Goal: Task Accomplishment & Management: Complete application form

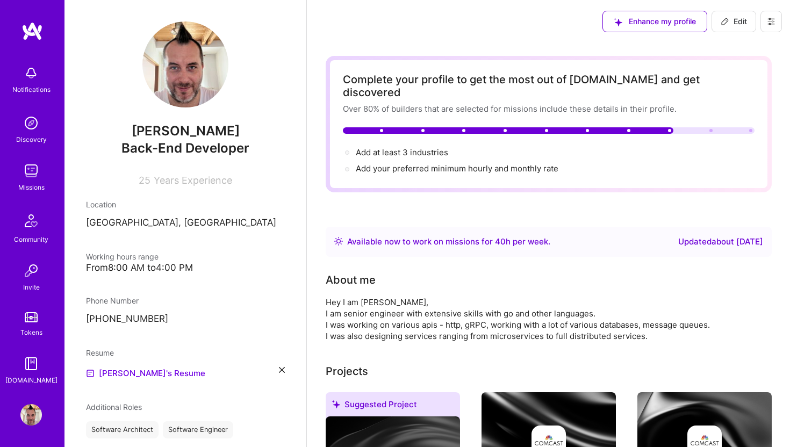
click at [31, 175] on img at bounding box center [31, 171] width 22 height 22
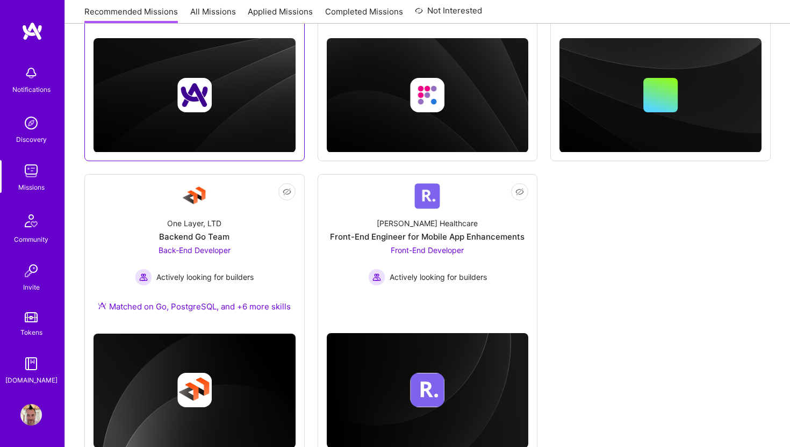
scroll to position [314, 0]
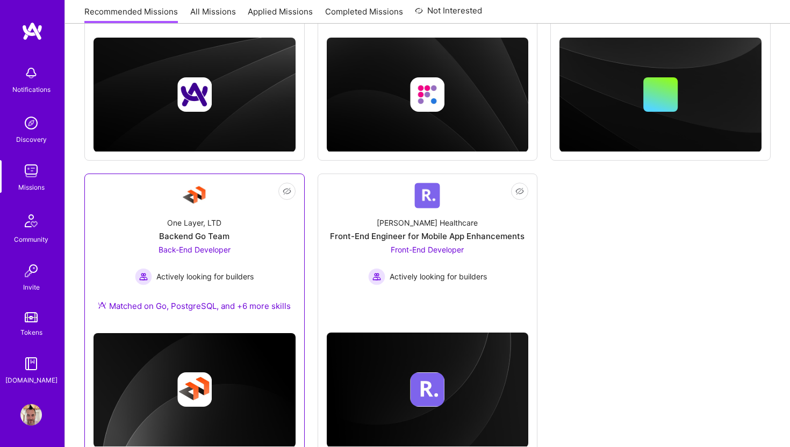
click at [185, 224] on div "One Layer, LTD" at bounding box center [194, 222] width 54 height 11
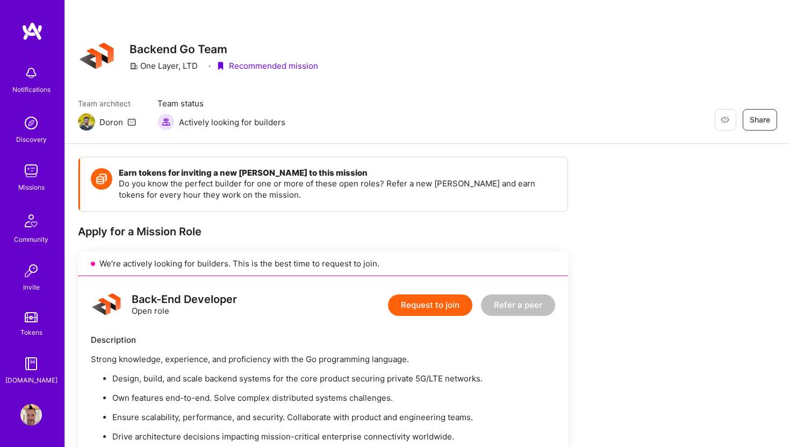
click at [446, 299] on button "Request to join" at bounding box center [430, 306] width 84 height 22
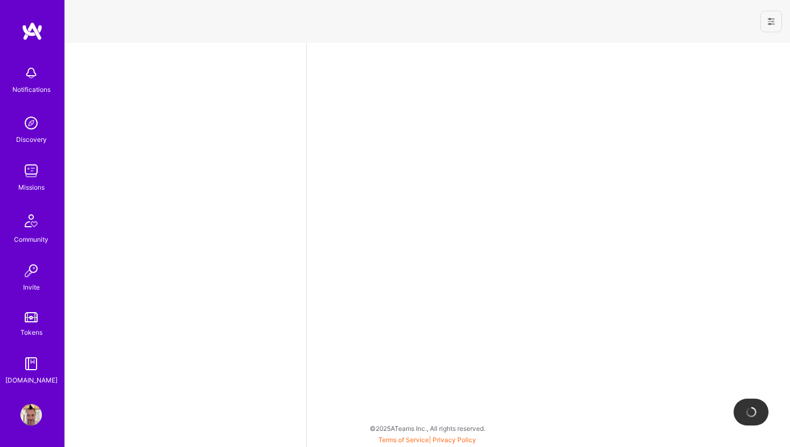
select select "CZ"
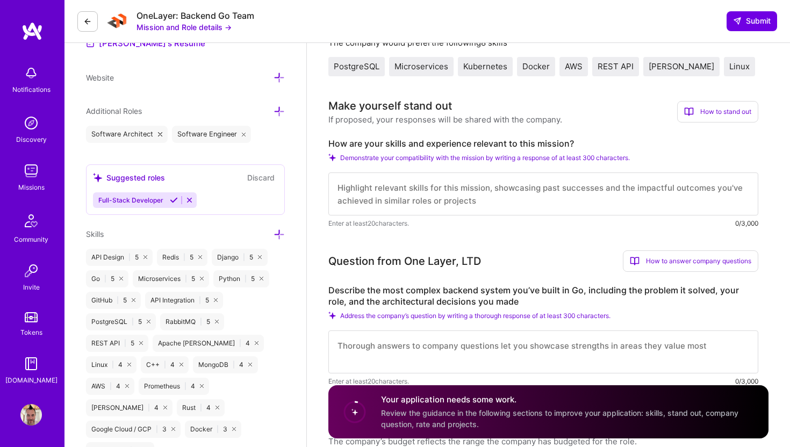
scroll to position [311, 0]
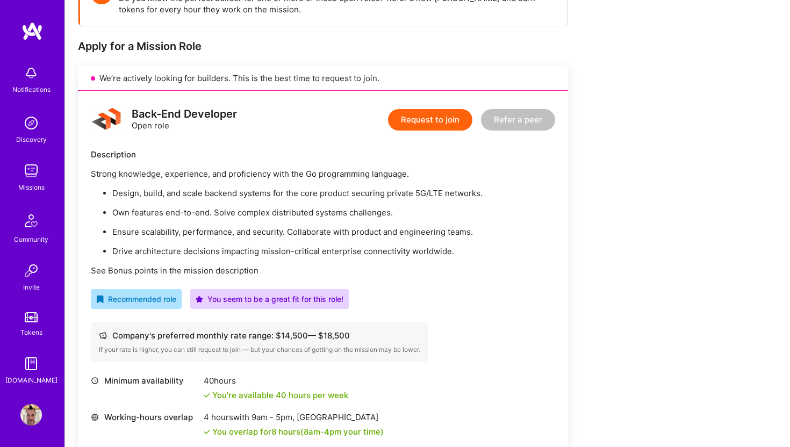
scroll to position [192, 0]
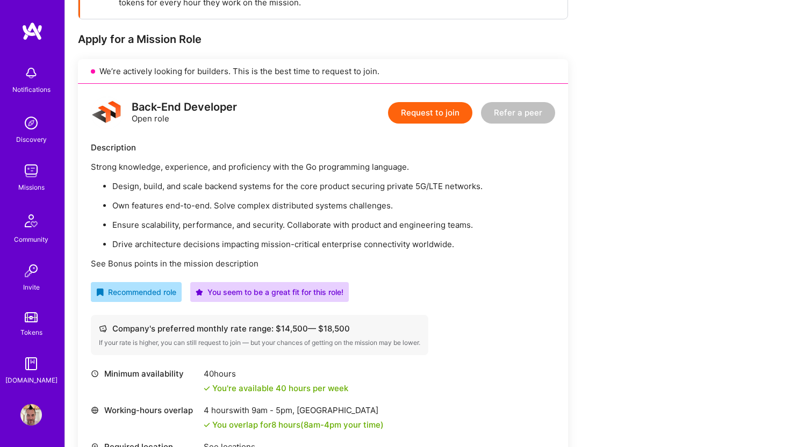
click at [430, 107] on button "Request to join" at bounding box center [430, 113] width 84 height 22
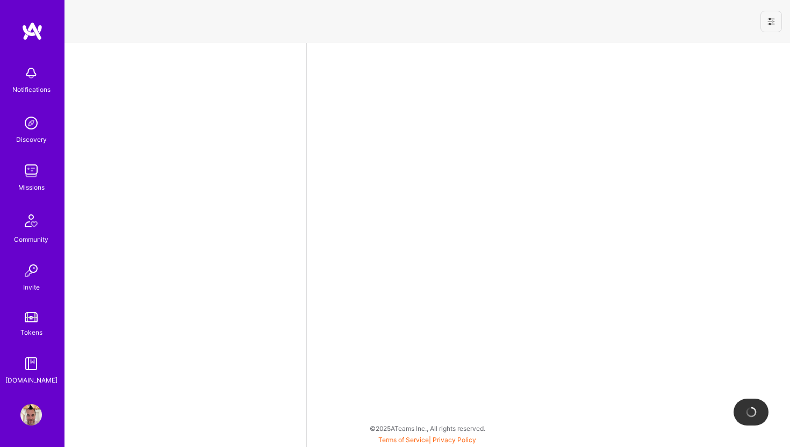
select select "CZ"
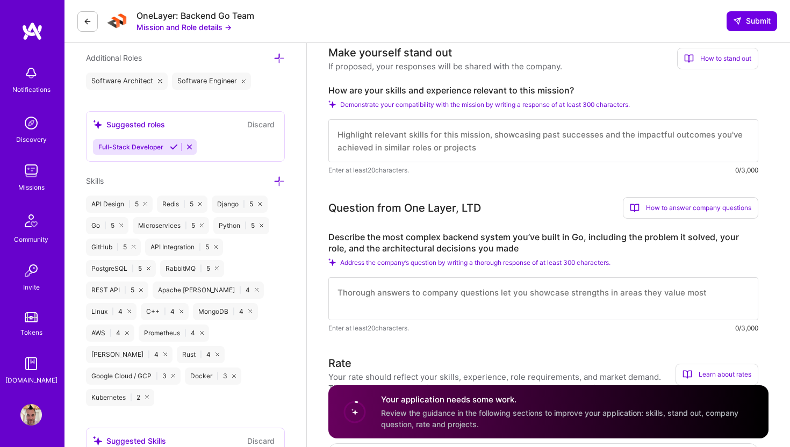
scroll to position [363, 0]
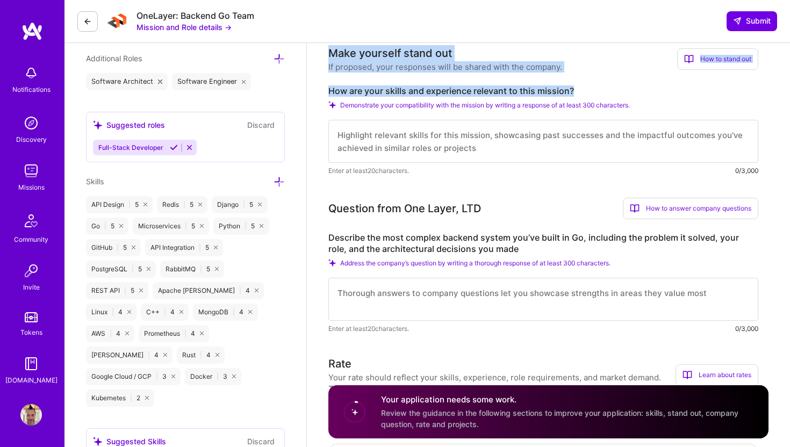
drag, startPoint x: 331, startPoint y: 53, endPoint x: 575, endPoint y: 94, distance: 248.0
click at [575, 94] on div "Make yourself stand out If proposed, your responses will be shared with the com…" at bounding box center [543, 110] width 430 height 131
copy div "Make yourself stand out If proposed, your responses will be shared with the com…"
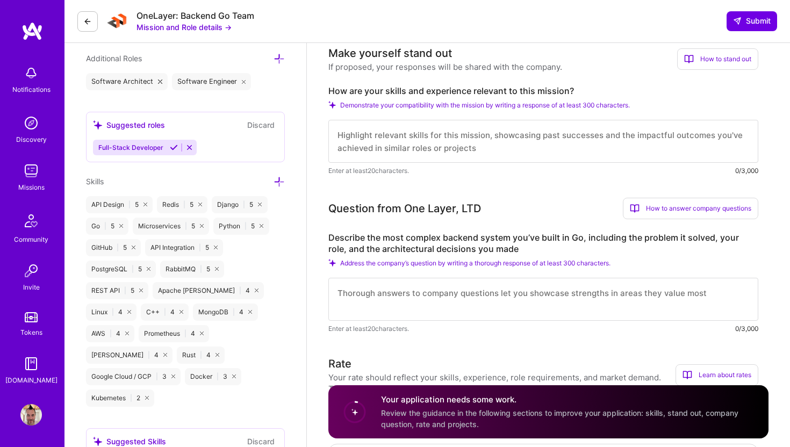
click at [536, 130] on textarea at bounding box center [543, 141] width 430 height 43
paste textarea "Make yourself stand out If proposed, your responses will be shared with the com…"
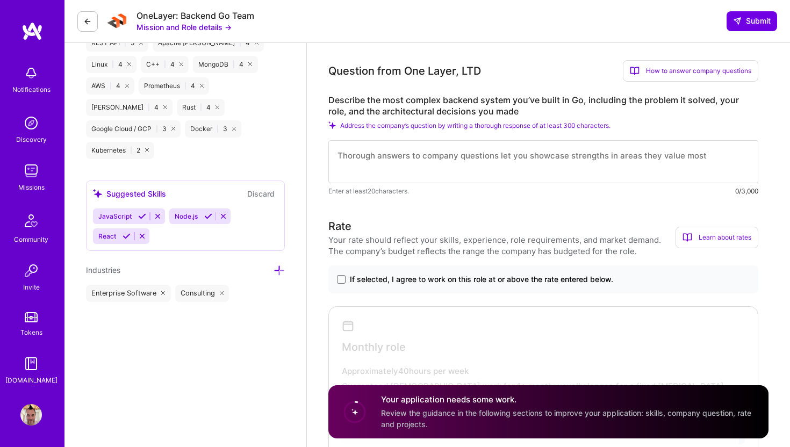
scroll to position [1, 0]
type textarea "Make yourself stand out If proposed, your responses will be shared with the com…"
click at [427, 160] on textarea at bounding box center [543, 161] width 430 height 43
paste textarea "Make yourself stand out If proposed, your responses will be shared with the com…"
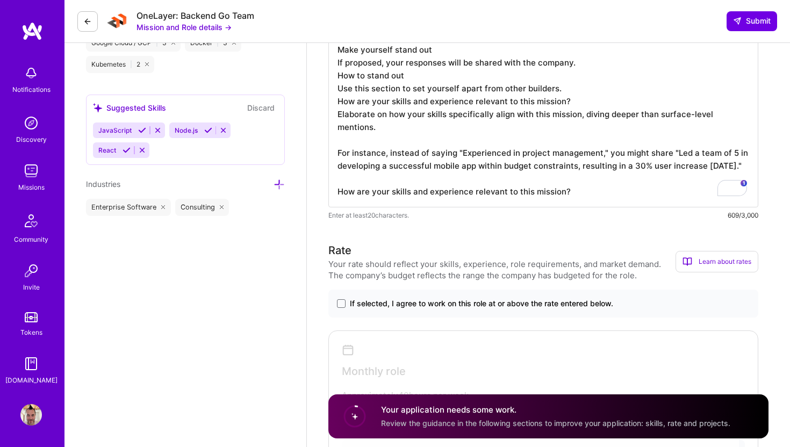
scroll to position [824, 0]
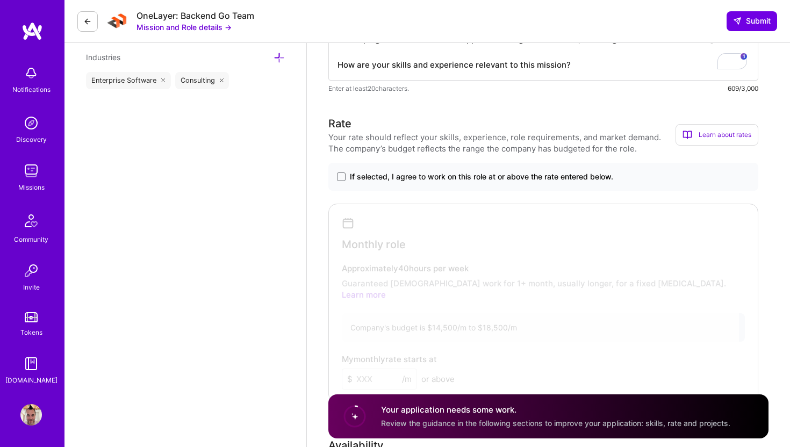
type textarea "Make yourself stand out If proposed, your responses will be shared with the com…"
click at [434, 260] on div at bounding box center [535, 301] width 407 height 188
click at [343, 177] on span at bounding box center [341, 177] width 9 height 9
click at [0, 0] on input "If selected, I agree to work on this role at or above the rate entered below." at bounding box center [0, 0] width 0 height 0
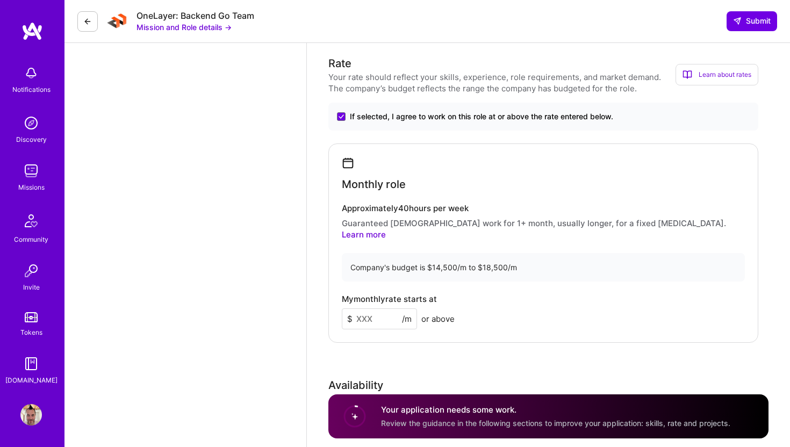
scroll to position [913, 0]
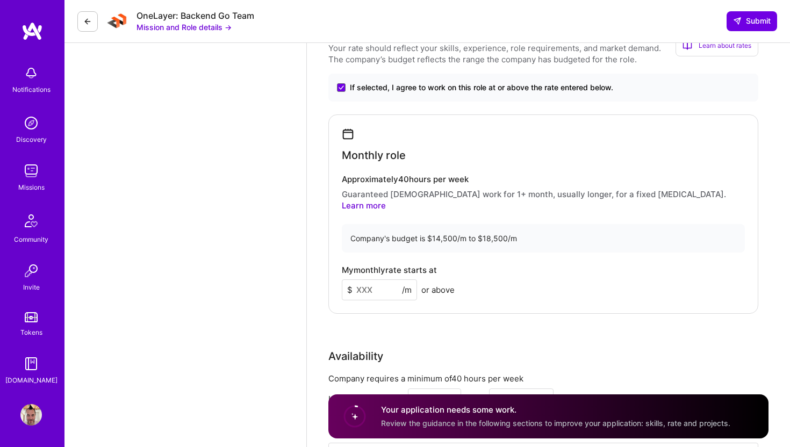
click at [373, 280] on input at bounding box center [379, 290] width 75 height 21
type input "16000"
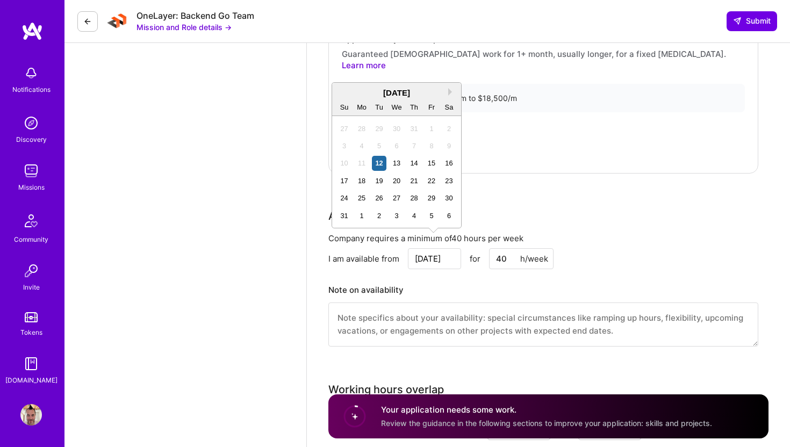
click at [291, 276] on div "Edit photo Peter Vrba Back-End Developer 25 Years Experience Phone Number Afgha…" at bounding box center [186, 98] width 242 height 2218
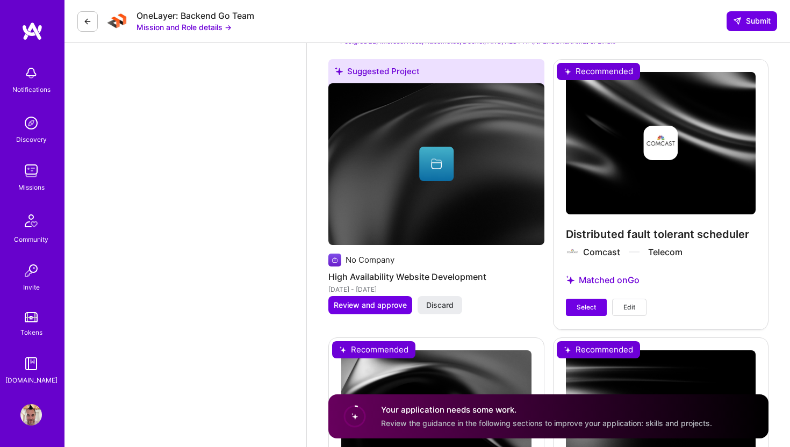
scroll to position [1636, 0]
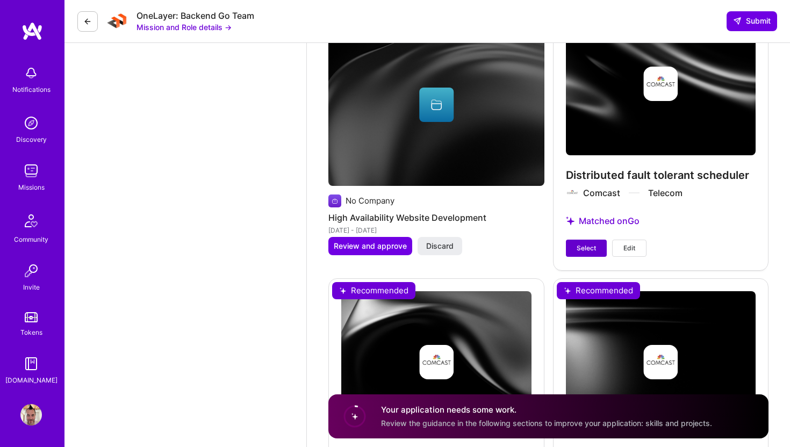
click at [584, 243] on span "Select" at bounding box center [586, 248] width 19 height 10
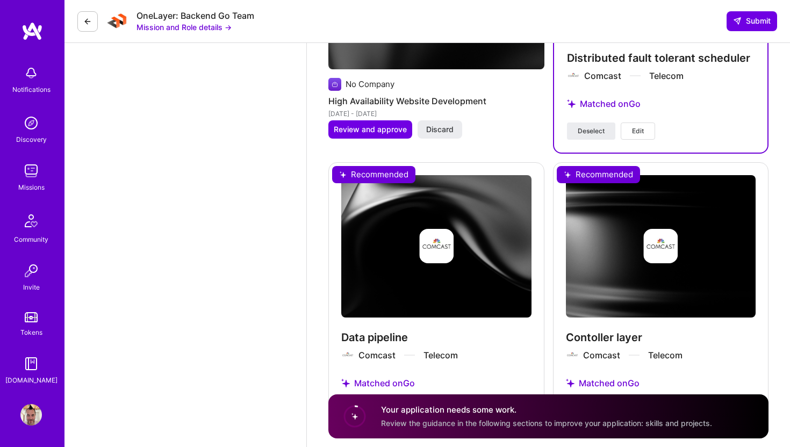
scroll to position [1802, 0]
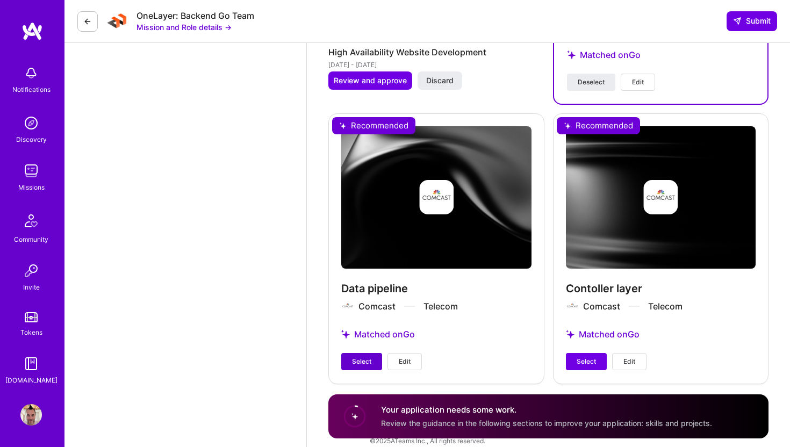
click at [356, 357] on span "Select" at bounding box center [361, 362] width 19 height 10
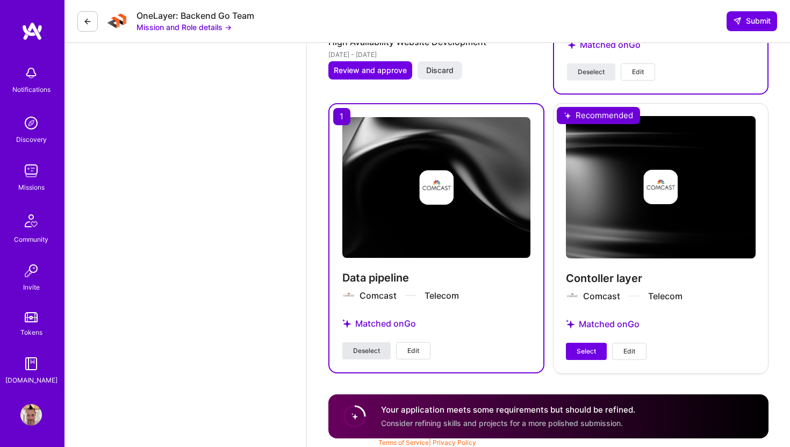
scroll to position [1793, 0]
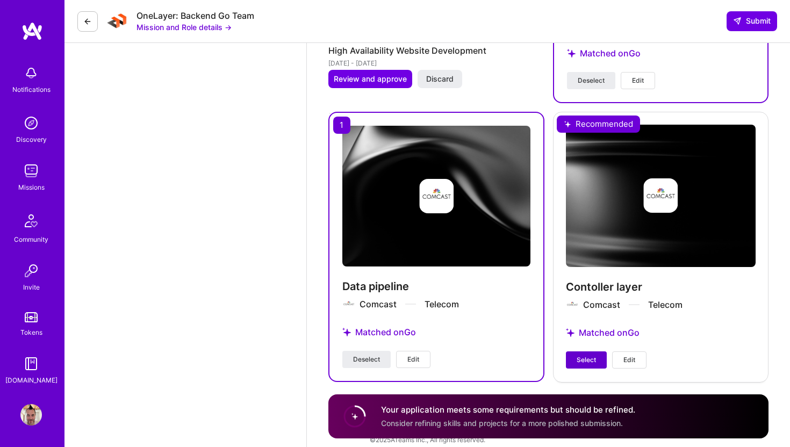
click at [586, 355] on span "Select" at bounding box center [586, 360] width 19 height 10
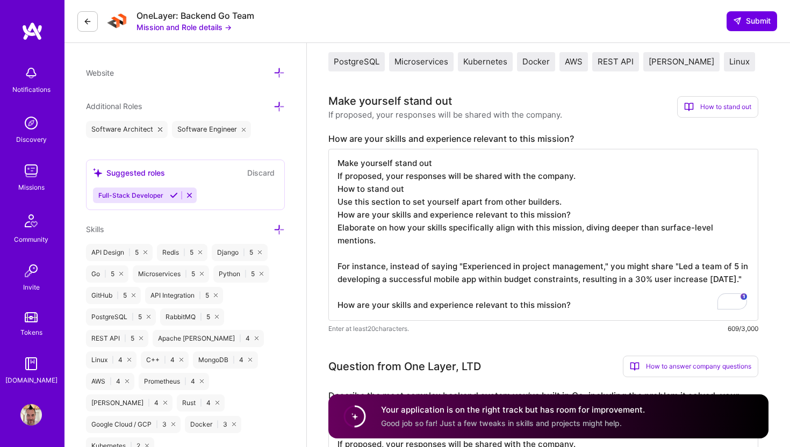
scroll to position [272, 0]
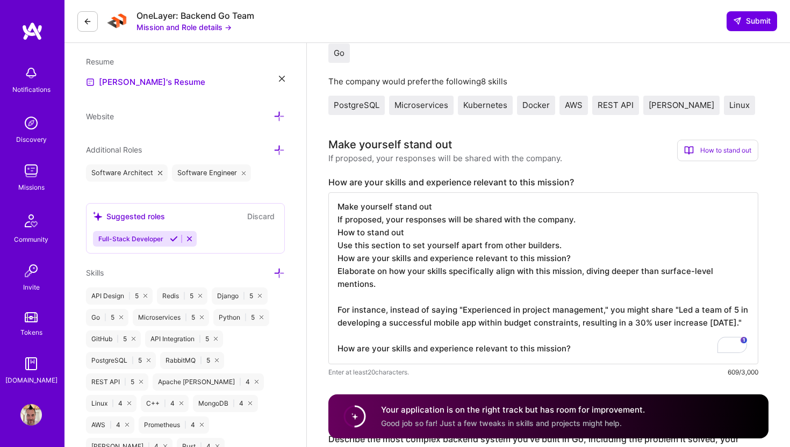
click at [586, 254] on textarea "Make yourself stand out If proposed, your responses will be shared with the com…" at bounding box center [543, 278] width 430 height 172
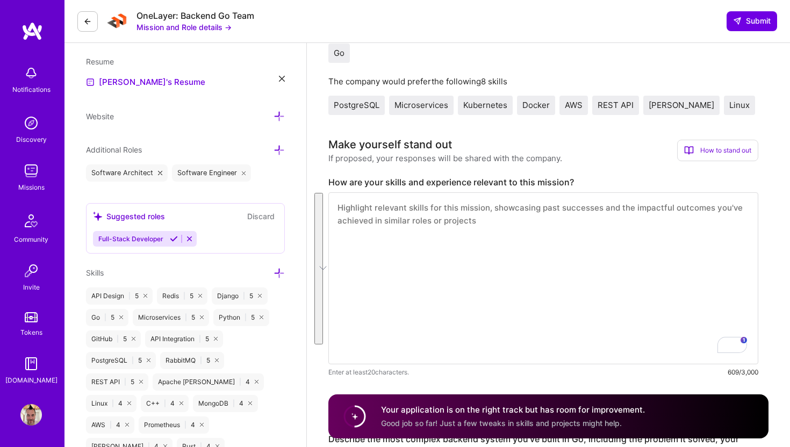
scroll to position [0, 0]
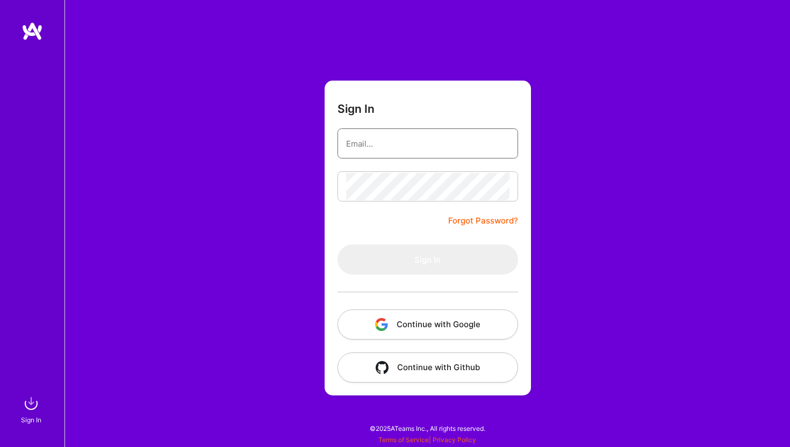
type input "[EMAIL_ADDRESS][DOMAIN_NAME]"
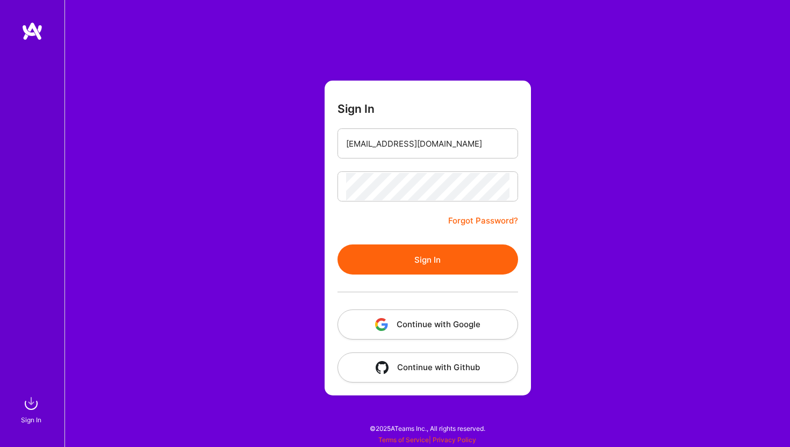
click at [461, 326] on button "Continue with Google" at bounding box center [428, 325] width 181 height 30
